Goal: Task Accomplishment & Management: Manage account settings

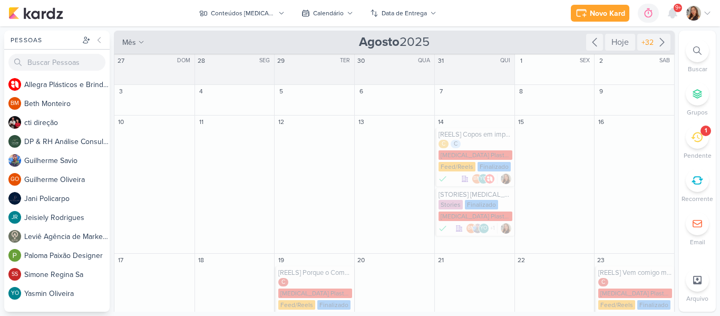
scroll to position [297, 0]
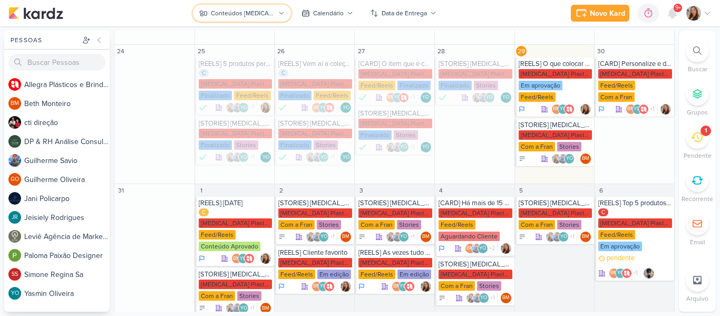
click at [256, 15] on div "Conteúdos [MEDICAL_DATA] Plásticos" at bounding box center [243, 12] width 64 height 9
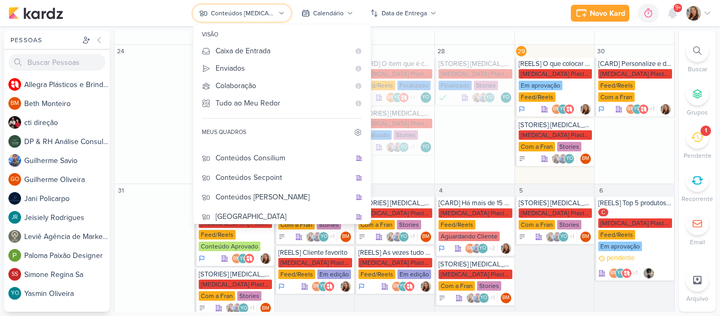
scroll to position [117, 0]
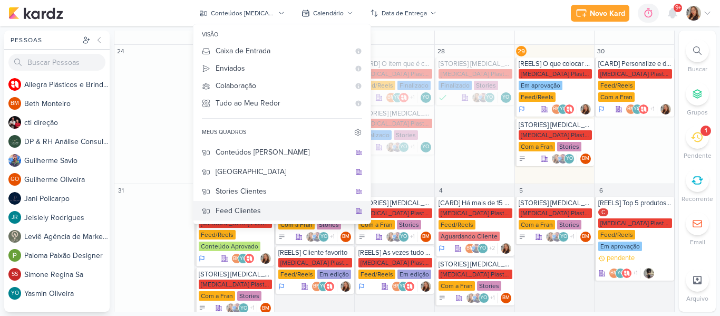
click at [278, 207] on div "Feed Clientes" at bounding box center [283, 210] width 135 height 11
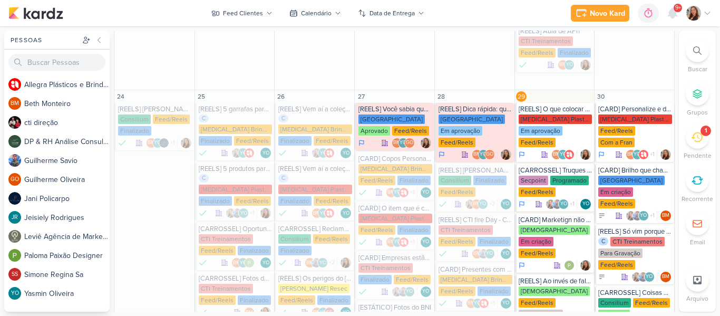
scroll to position [904, 0]
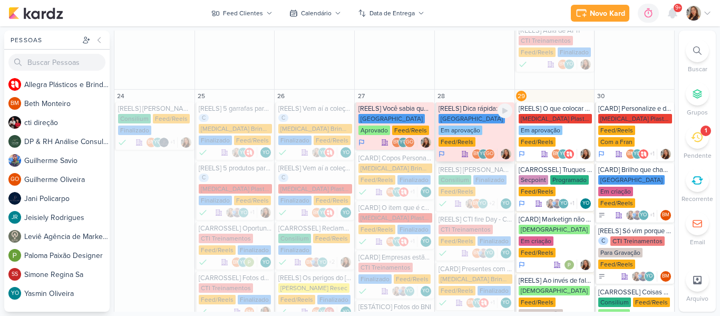
click at [455, 114] on div "[GEOGRAPHIC_DATA]" at bounding box center [472, 118] width 66 height 9
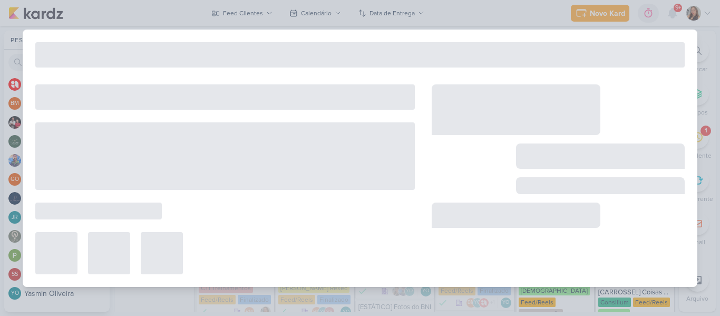
type input "[REELS] Dica rápida: quanto tempo seu carro pode ficar sem higienização interna?"
type input "[DATE] 23:59"
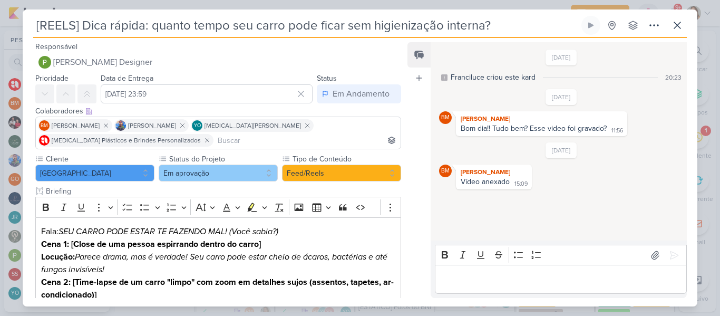
scroll to position [0, 0]
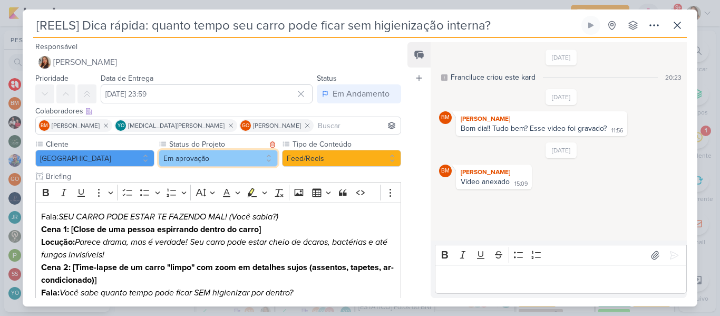
click at [258, 156] on button "Em aprovação" at bounding box center [218, 158] width 119 height 17
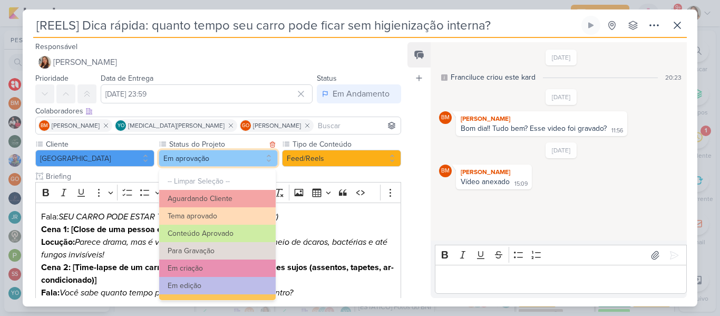
scroll to position [119, 0]
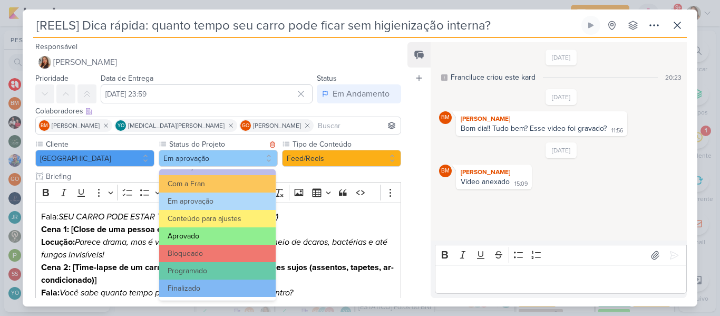
click at [243, 238] on button "Aprovado" at bounding box center [217, 235] width 117 height 17
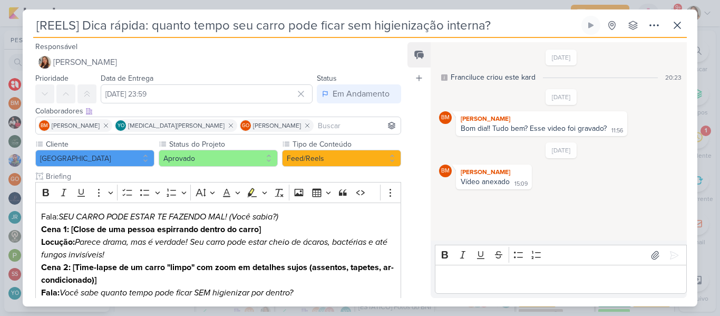
scroll to position [309, 0]
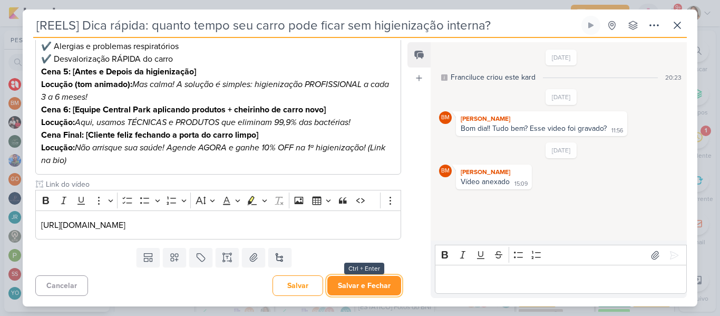
click at [377, 281] on button "Salvar e Fechar" at bounding box center [364, 286] width 74 height 20
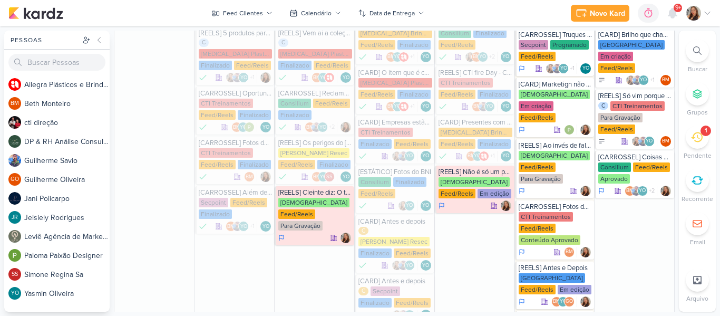
scroll to position [1030, 0]
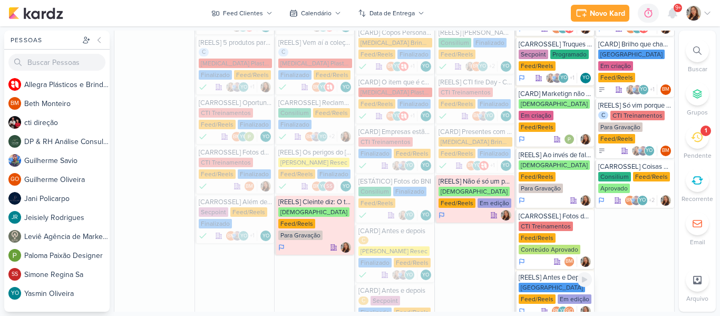
click at [558, 283] on div "[GEOGRAPHIC_DATA] Feed/Reels Em edição" at bounding box center [556, 294] width 74 height 22
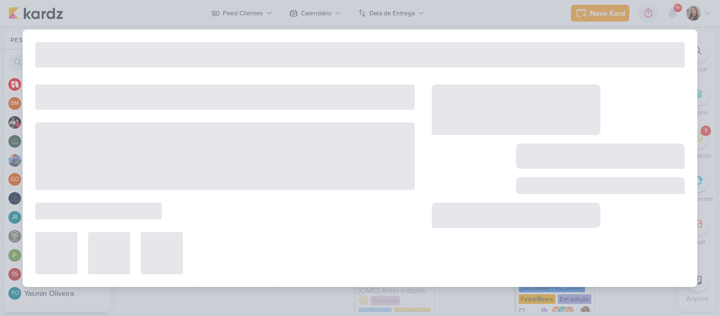
type input "[REELS] Antes e Depois"
type input "[DATE] 23:59"
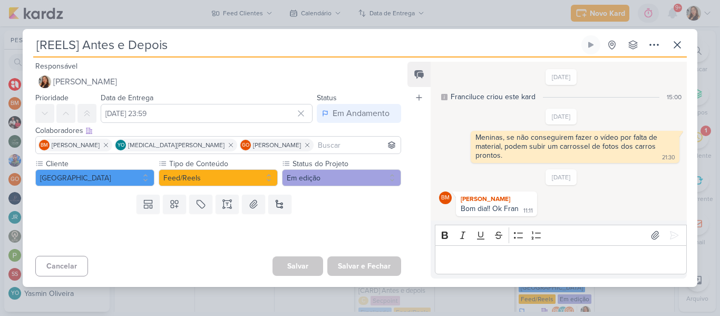
scroll to position [0, 0]
click at [686, 44] on button at bounding box center [677, 44] width 19 height 19
